Goal: Check status: Check status

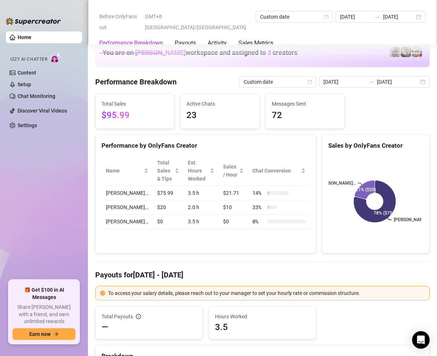
scroll to position [659, 0]
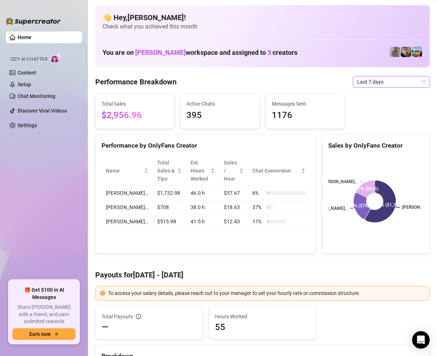
click at [418, 85] on span "Last 7 days" at bounding box center [391, 81] width 68 height 11
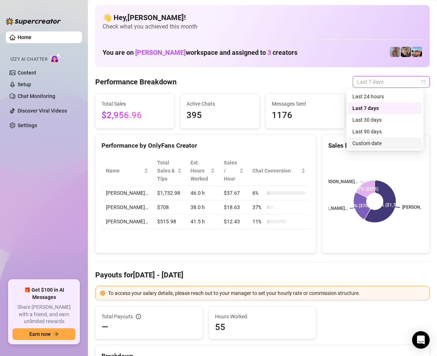
click at [377, 142] on div "Custom date" at bounding box center [384, 143] width 65 height 8
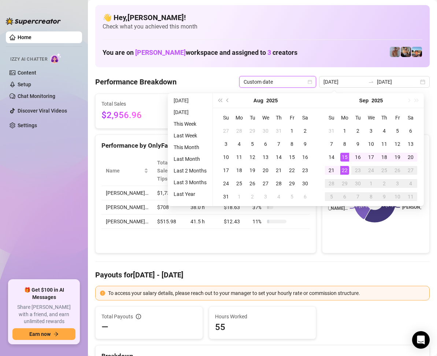
type input "[DATE]"
click at [346, 168] on div "22" at bounding box center [344, 170] width 9 height 9
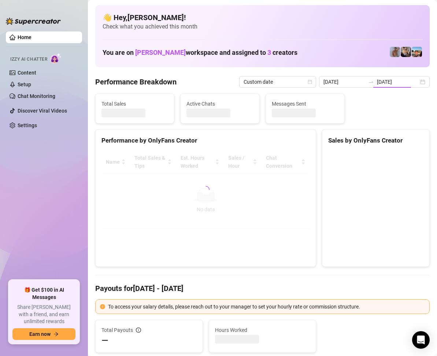
type input "[DATE]"
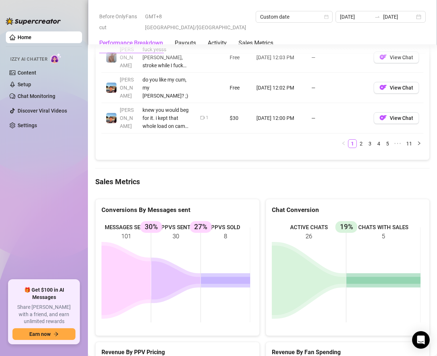
scroll to position [988, 0]
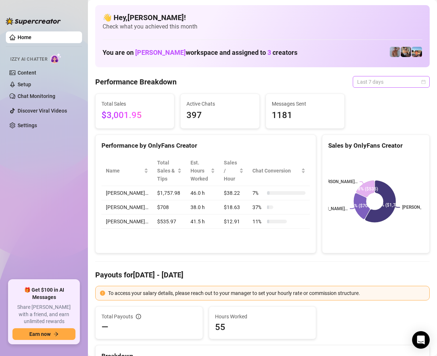
click at [408, 82] on span "Last 7 days" at bounding box center [391, 81] width 68 height 11
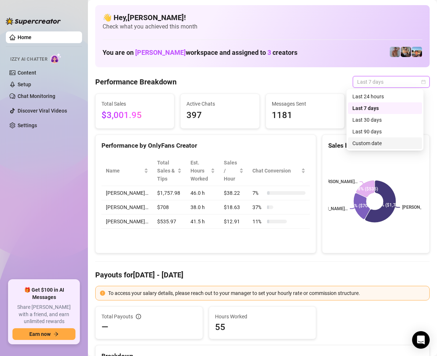
click at [369, 141] on div "Custom date" at bounding box center [384, 143] width 65 height 8
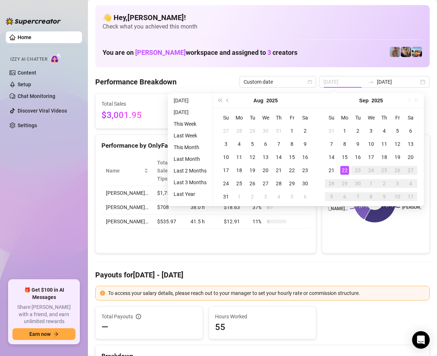
click at [345, 168] on div "22" at bounding box center [344, 170] width 9 height 9
click at [345, 169] on div "22" at bounding box center [344, 170] width 9 height 9
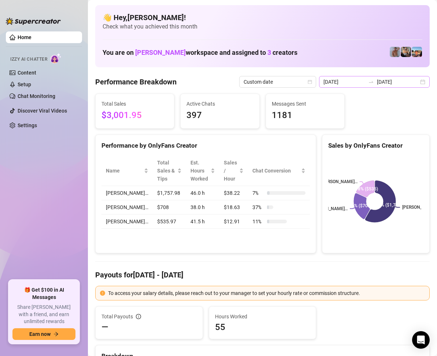
click at [417, 83] on div "[DATE] [DATE]" at bounding box center [374, 82] width 111 height 12
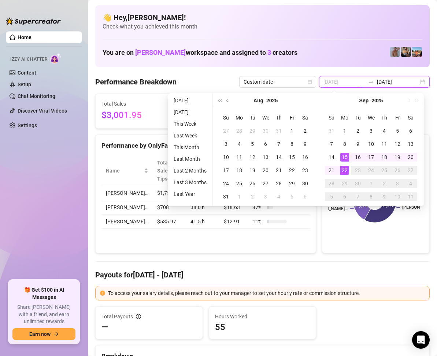
type input "[DATE]"
click at [343, 171] on div "22" at bounding box center [344, 170] width 9 height 9
click at [343, 170] on div "22" at bounding box center [344, 170] width 9 height 9
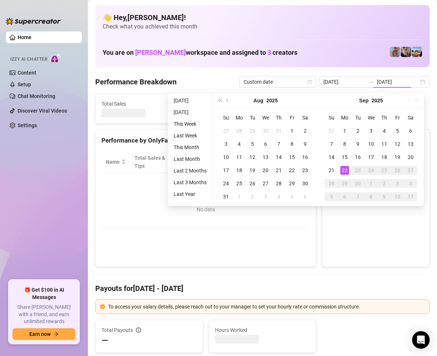
type input "[DATE]"
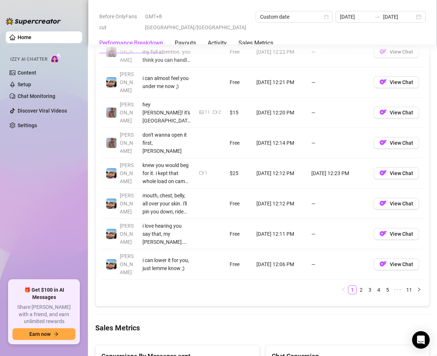
scroll to position [988, 0]
